Goal: Communication & Community: Participate in discussion

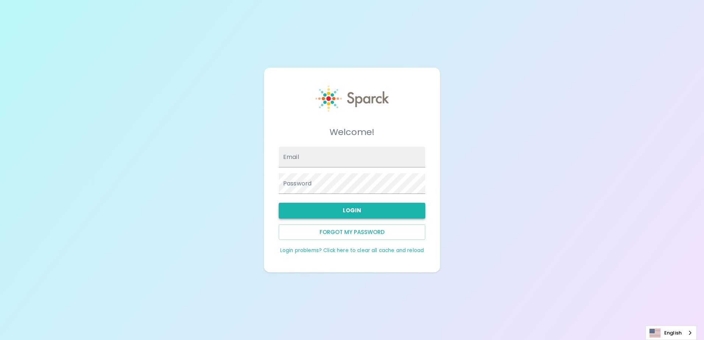
type input "[EMAIL_ADDRESS][DOMAIN_NAME]"
click at [398, 216] on button "Login" at bounding box center [352, 210] width 147 height 15
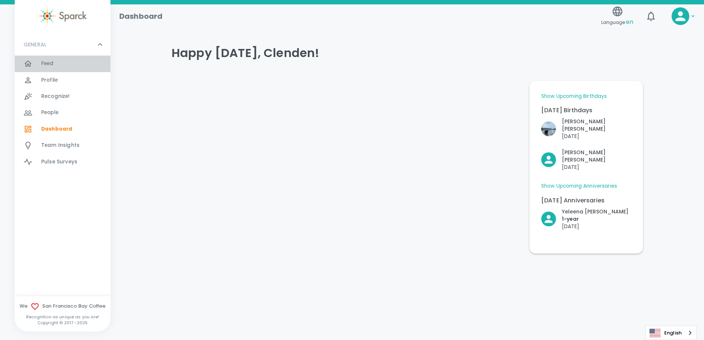
click at [53, 64] on span "Feed" at bounding box center [47, 63] width 13 height 7
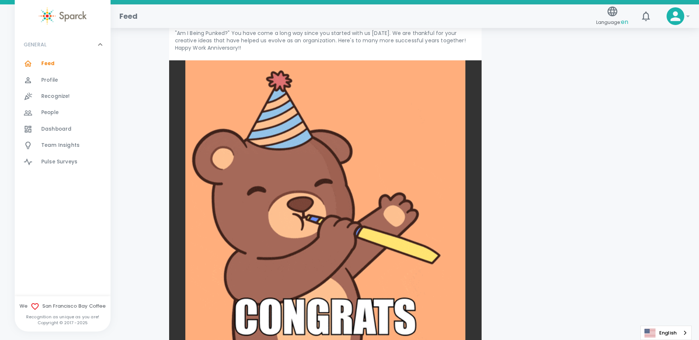
scroll to position [2836, 0]
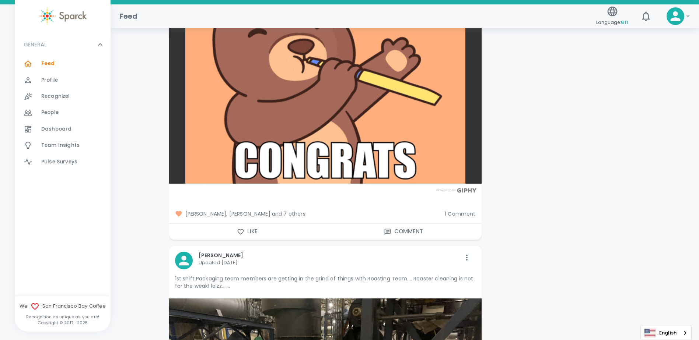
click at [467, 210] on span "1 Comment" at bounding box center [460, 213] width 31 height 7
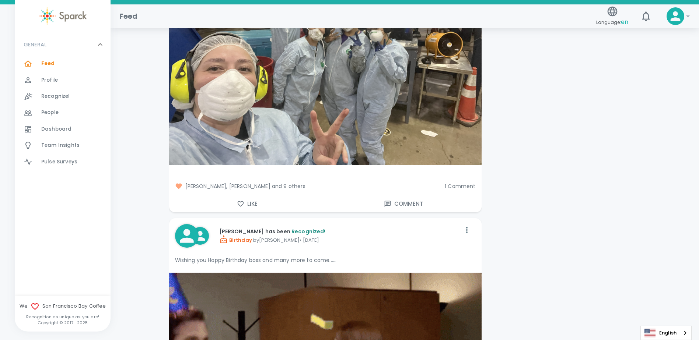
scroll to position [3315, 0]
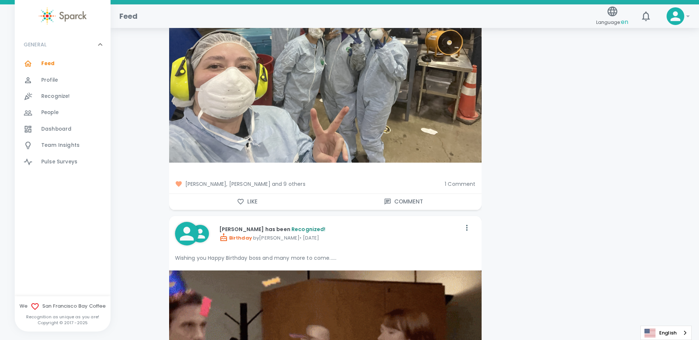
click at [465, 180] on span "1 Comment" at bounding box center [460, 183] width 31 height 7
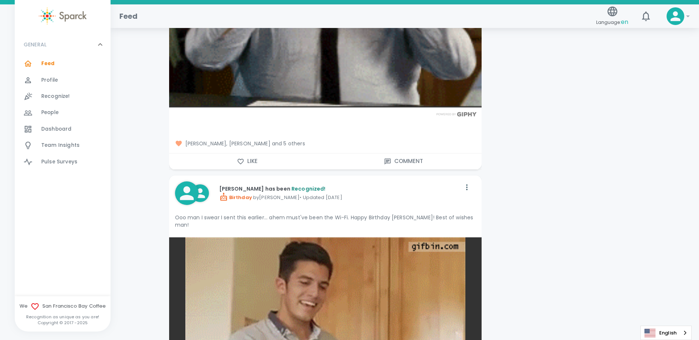
scroll to position [4272, 0]
